Goal: Information Seeking & Learning: Learn about a topic

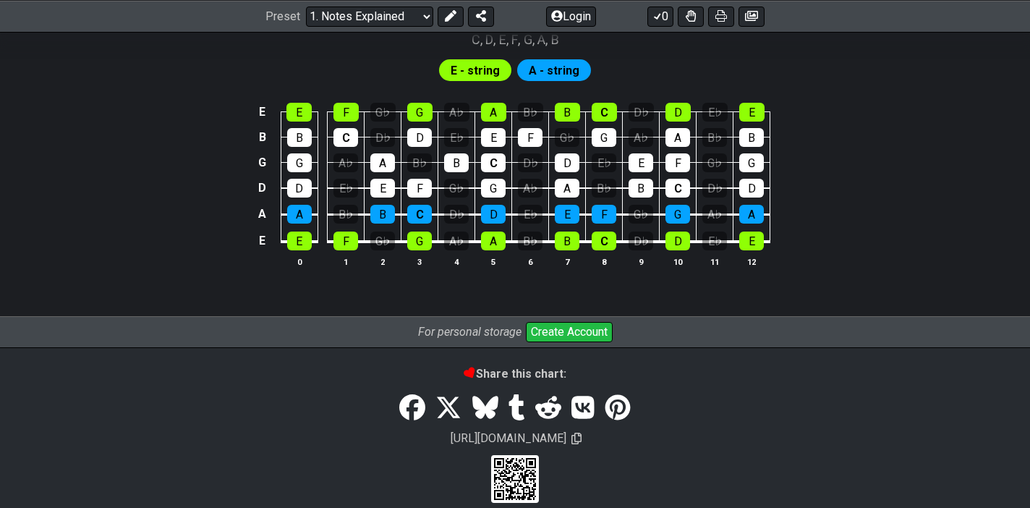
scroll to position [1485, 0]
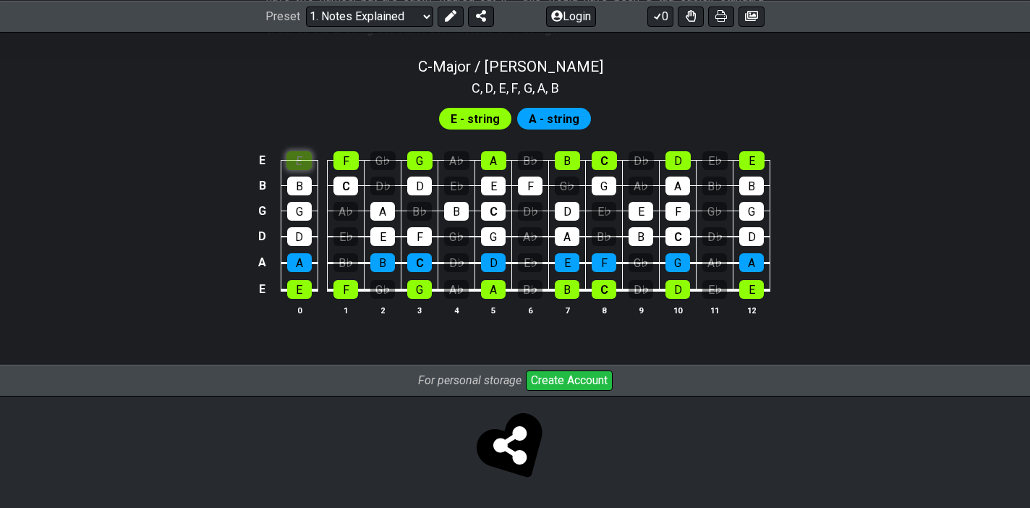
click at [296, 116] on section "E - string A - string E E F G♭ G A♭ A B♭ B C D♭ D E♭ E B B C D♭ D E♭ E F G♭ G A…" at bounding box center [515, 217] width 1030 height 238
click at [300, 154] on div "E" at bounding box center [298, 161] width 25 height 19
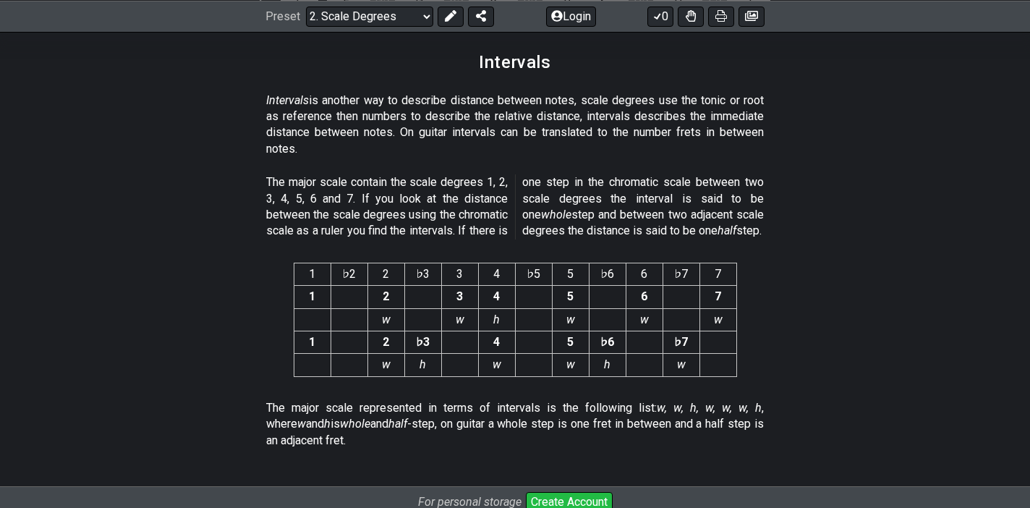
scroll to position [3908, 0]
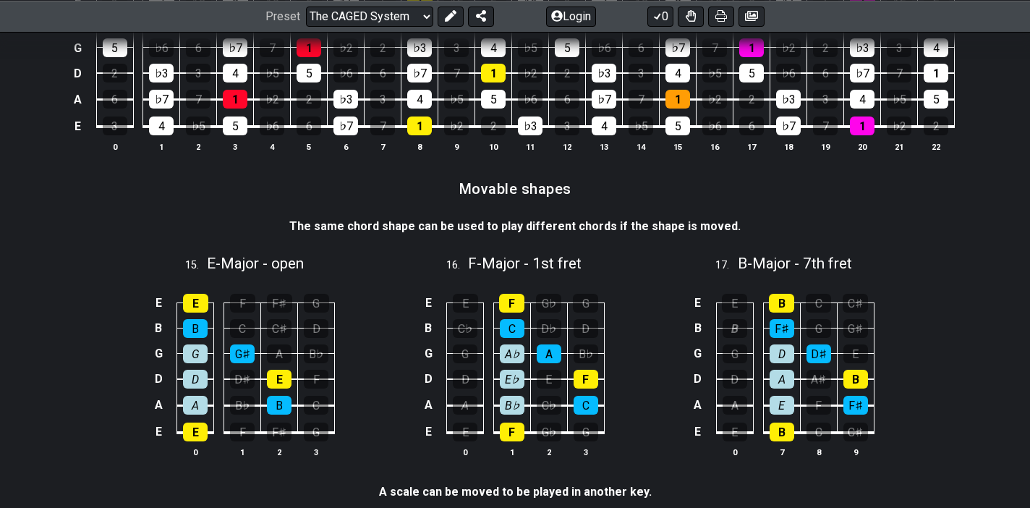
scroll to position [3457, 0]
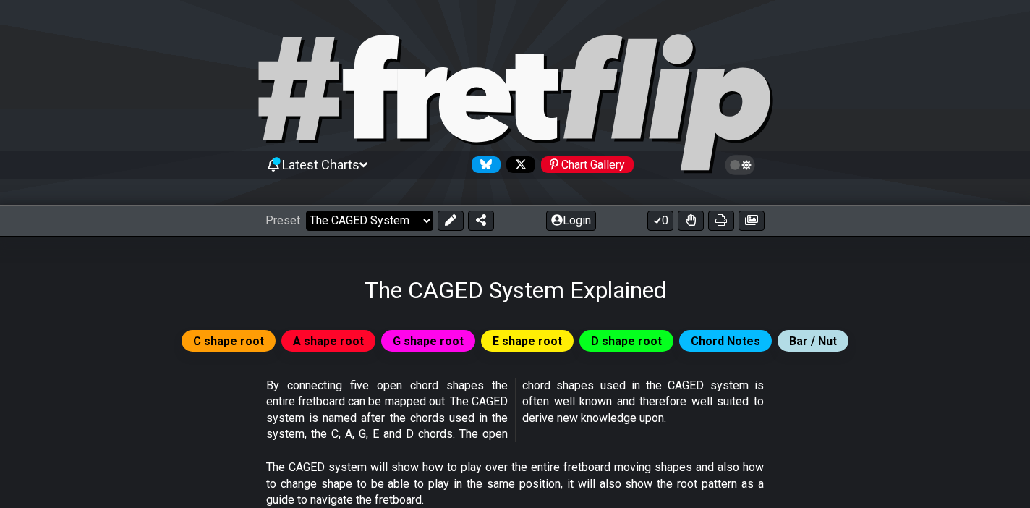
click at [392, 217] on select "Welcome to #fretflip! Initial Preset Custom Preset Minor Pentatonic Major Penta…" at bounding box center [369, 220] width 127 height 20
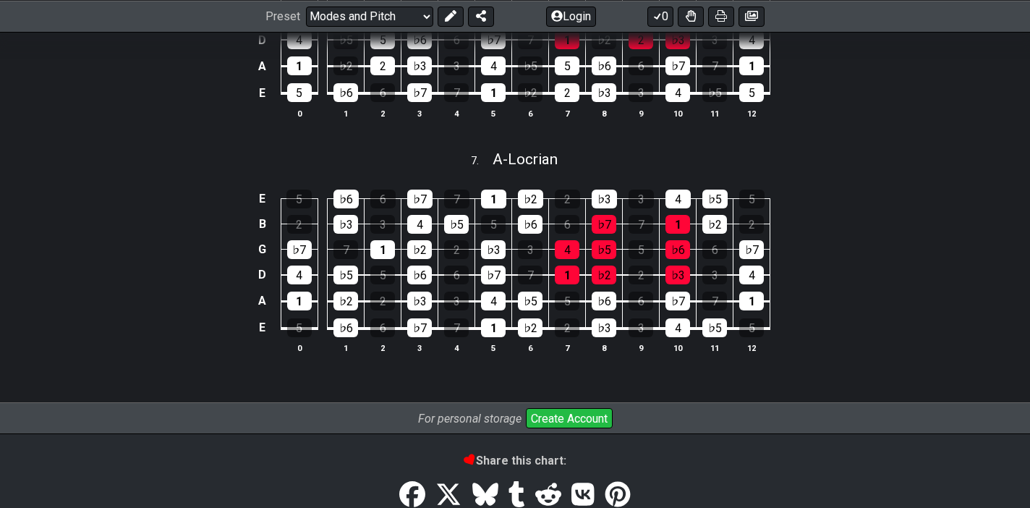
scroll to position [1805, 0]
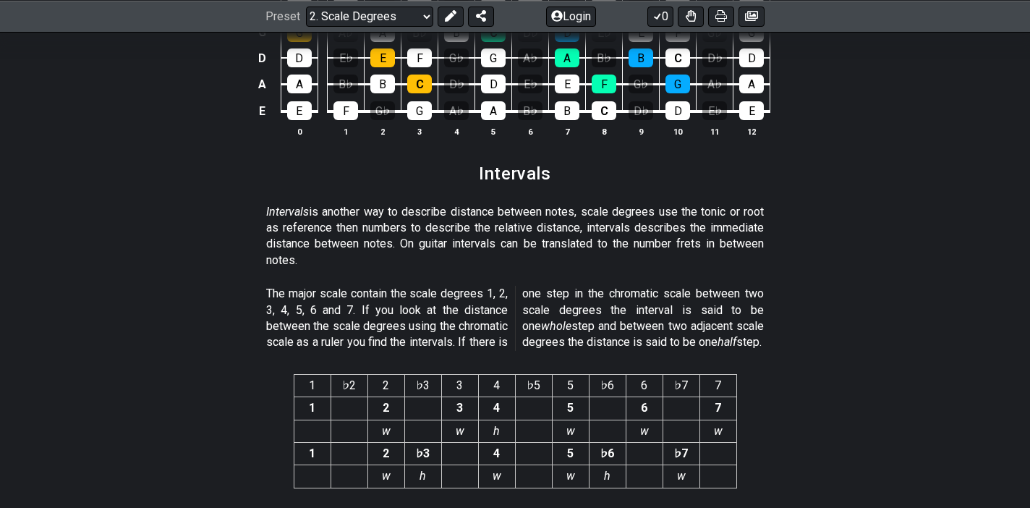
scroll to position [3908, 0]
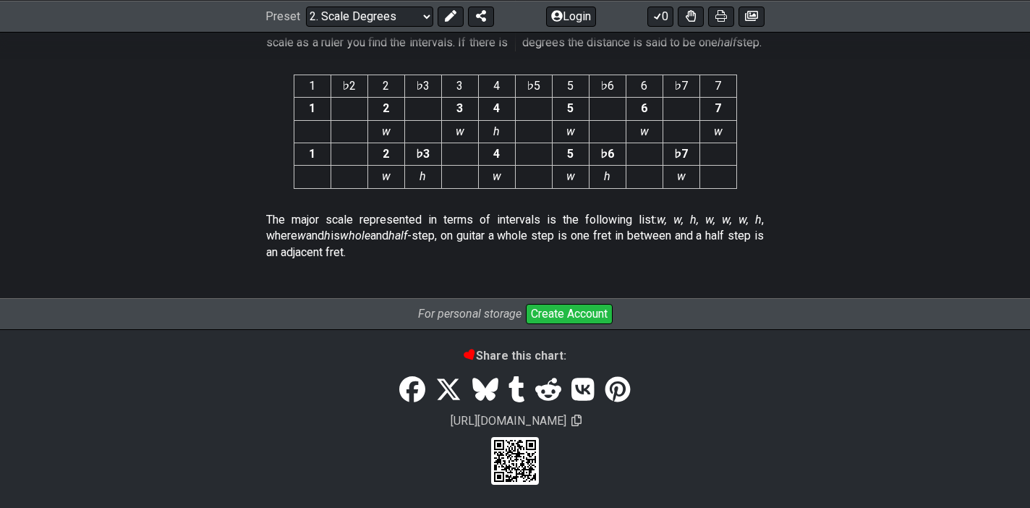
drag, startPoint x: 0, startPoint y: 0, endPoint x: 464, endPoint y: 15, distance: 464.5
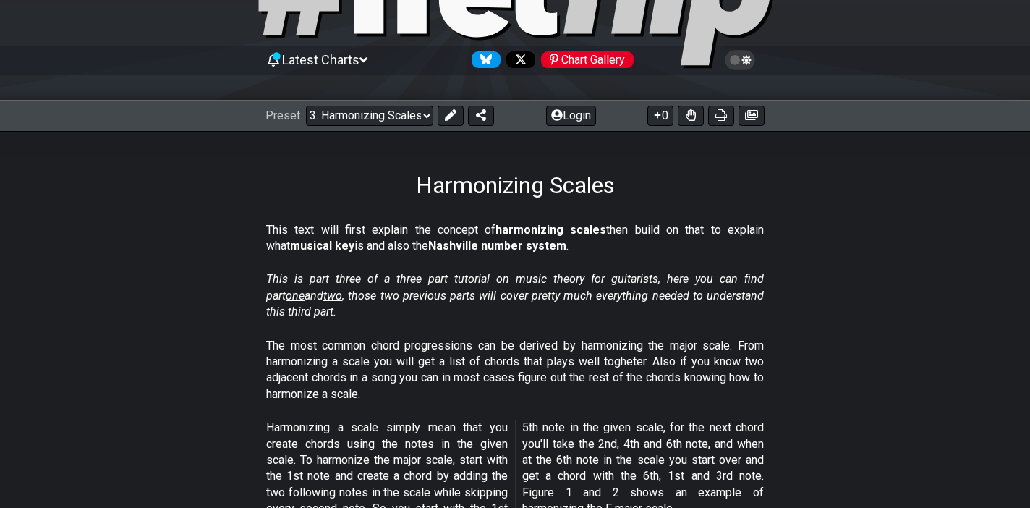
scroll to position [87, 0]
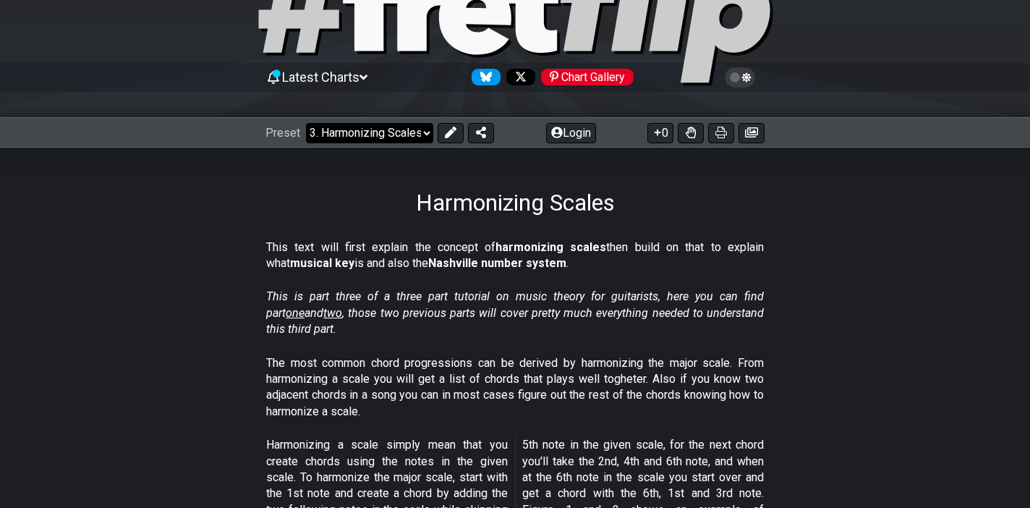
click at [412, 131] on select "Welcome to #fretflip! Initial Preset Custom Preset Minor Pentatonic Major Penta…" at bounding box center [369, 133] width 127 height 20
click at [306, 123] on select "Welcome to #fretflip! Initial Preset Custom Preset Minor Pentatonic Major Penta…" at bounding box center [369, 133] width 127 height 20
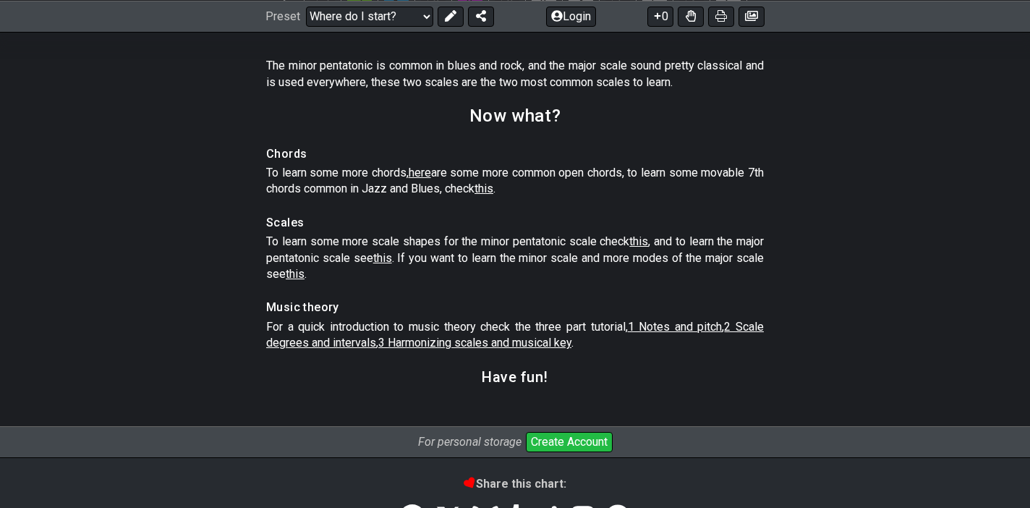
scroll to position [2123, 0]
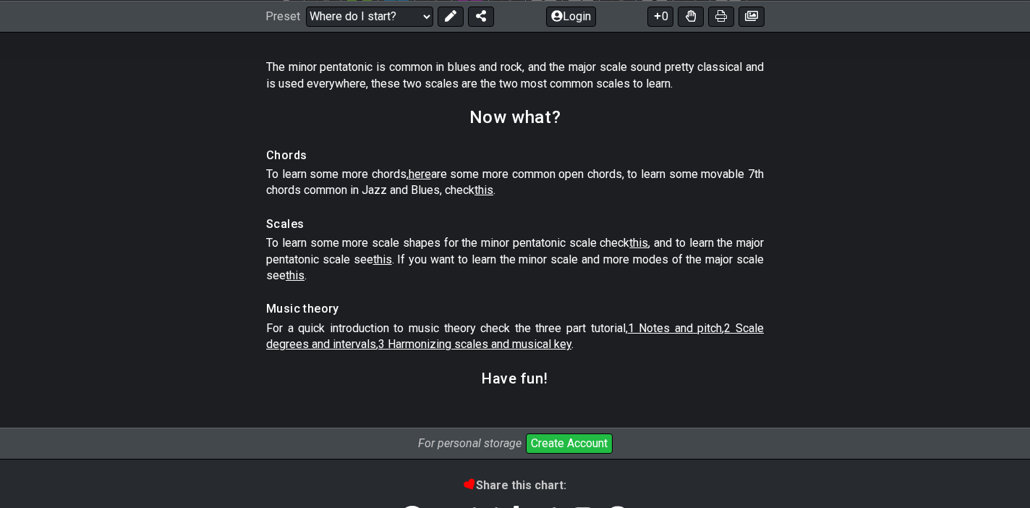
click at [543, 351] on span "3 Harmonizing scales and musical key" at bounding box center [474, 344] width 193 height 14
select select "/harmonizing-scales"
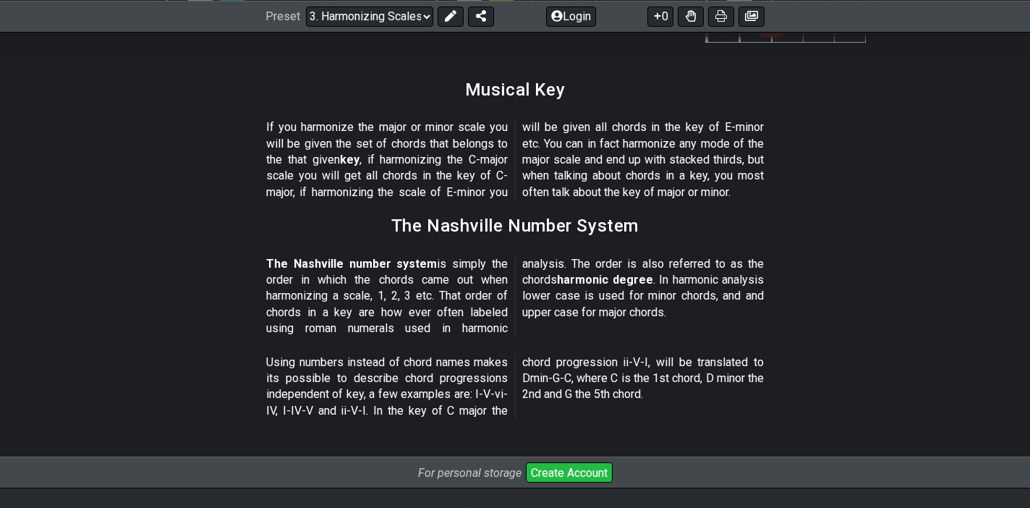
scroll to position [1832, 0]
